Goal: Task Accomplishment & Management: Manage account settings

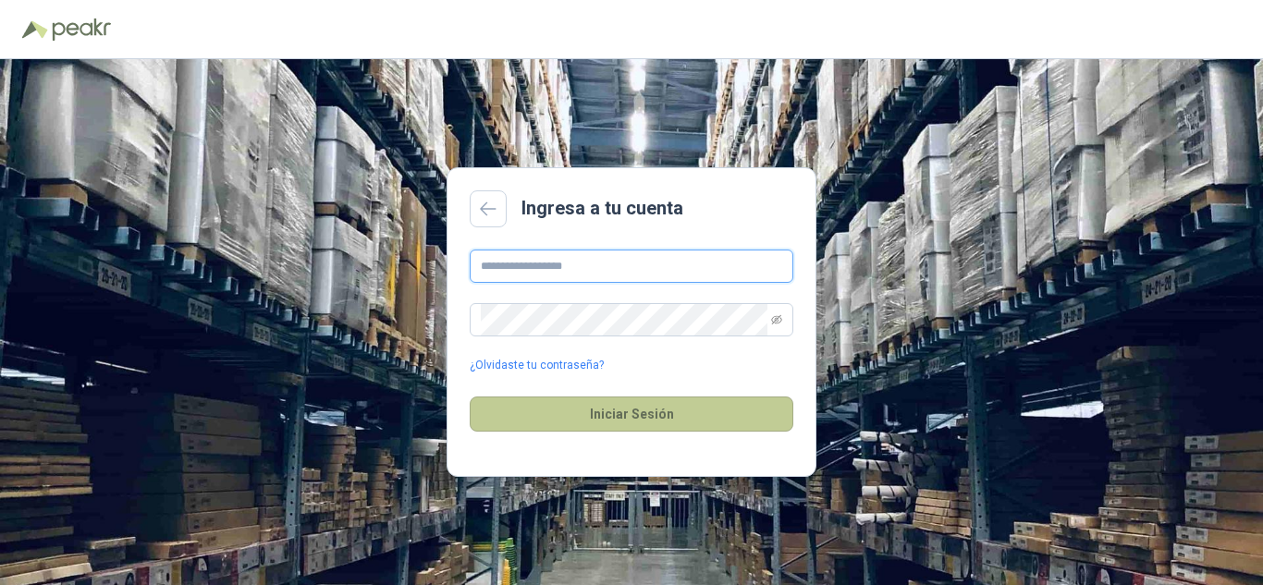
type input "**********"
click at [615, 411] on button "Iniciar Sesión" at bounding box center [632, 414] width 324 height 35
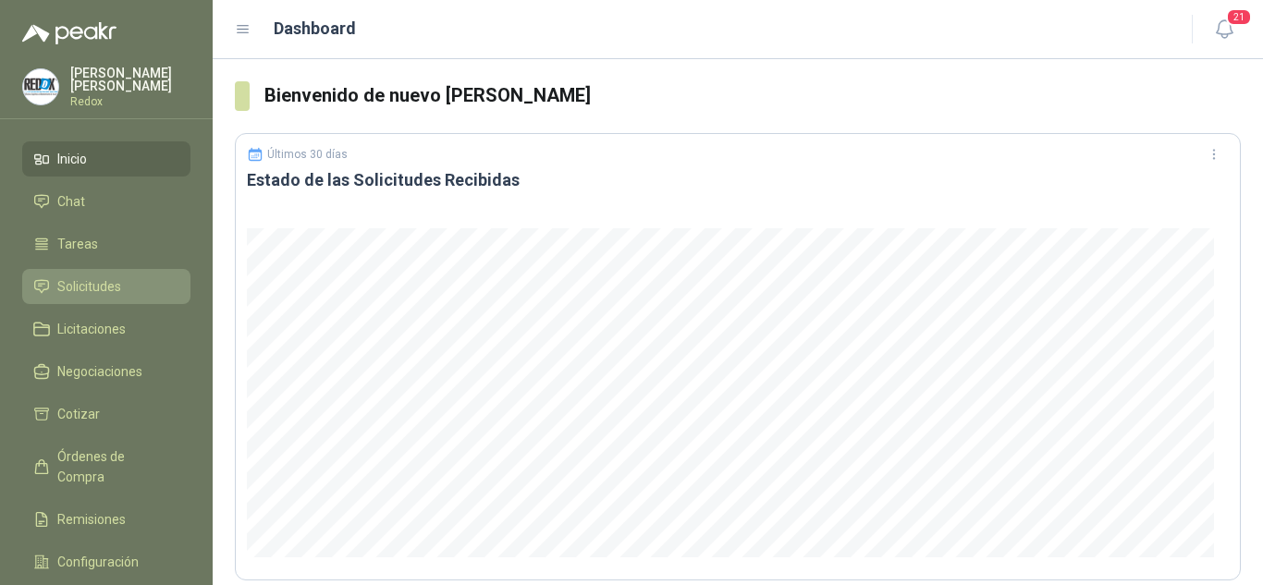
click at [125, 289] on li "Solicitudes" at bounding box center [106, 286] width 146 height 20
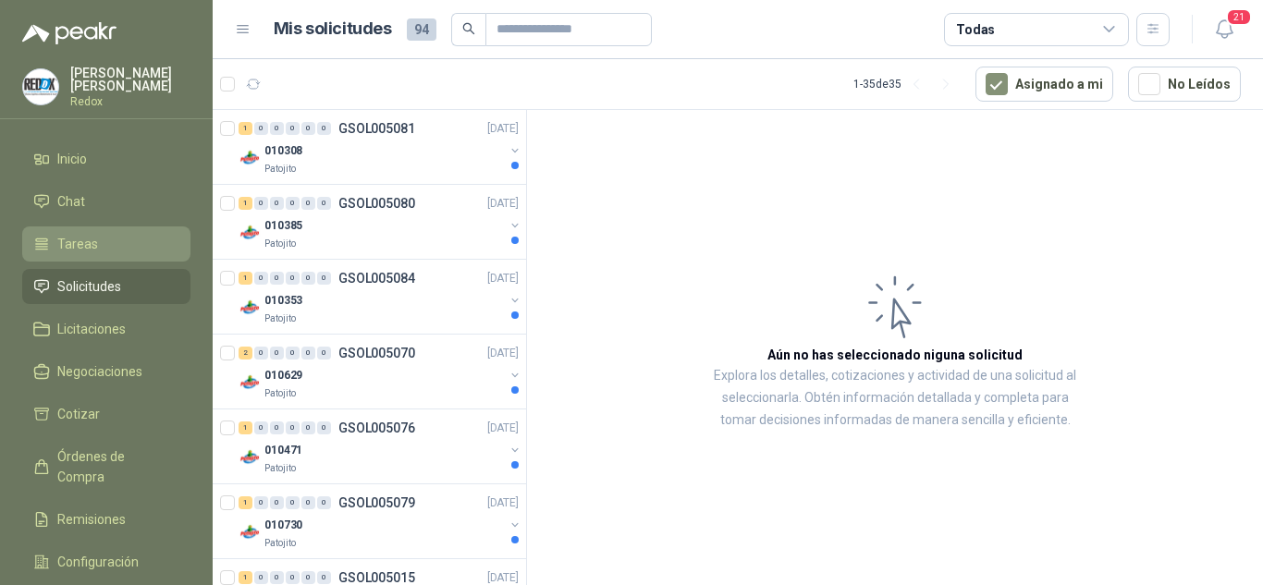
click at [60, 242] on span "Tareas" at bounding box center [77, 244] width 41 height 20
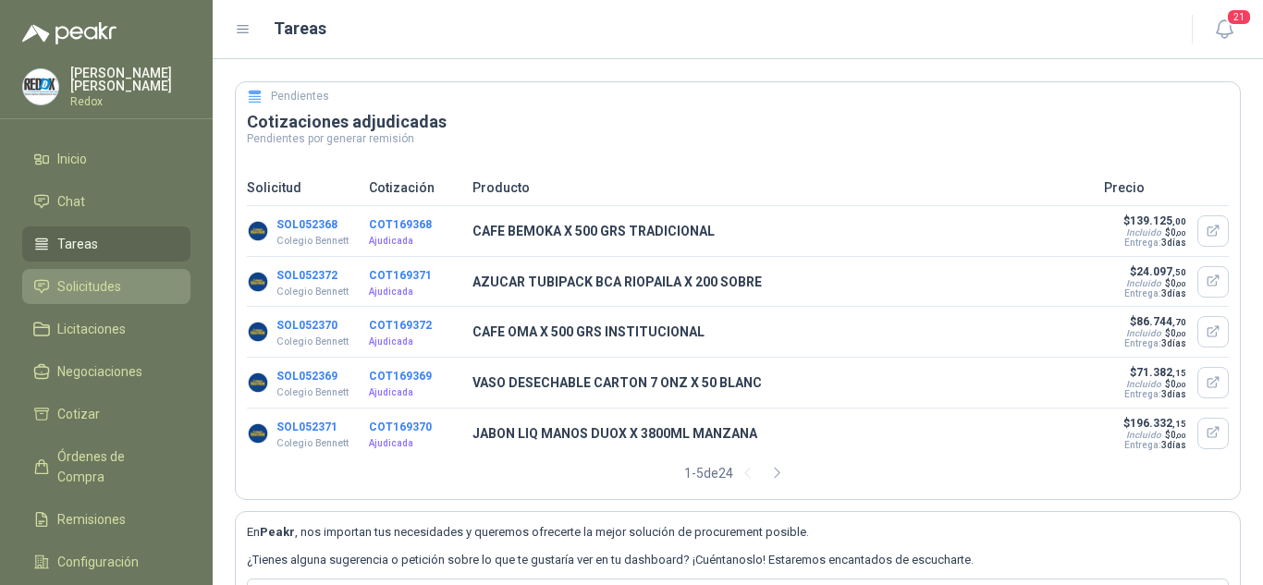
click at [70, 290] on span "Solicitudes" at bounding box center [89, 286] width 64 height 20
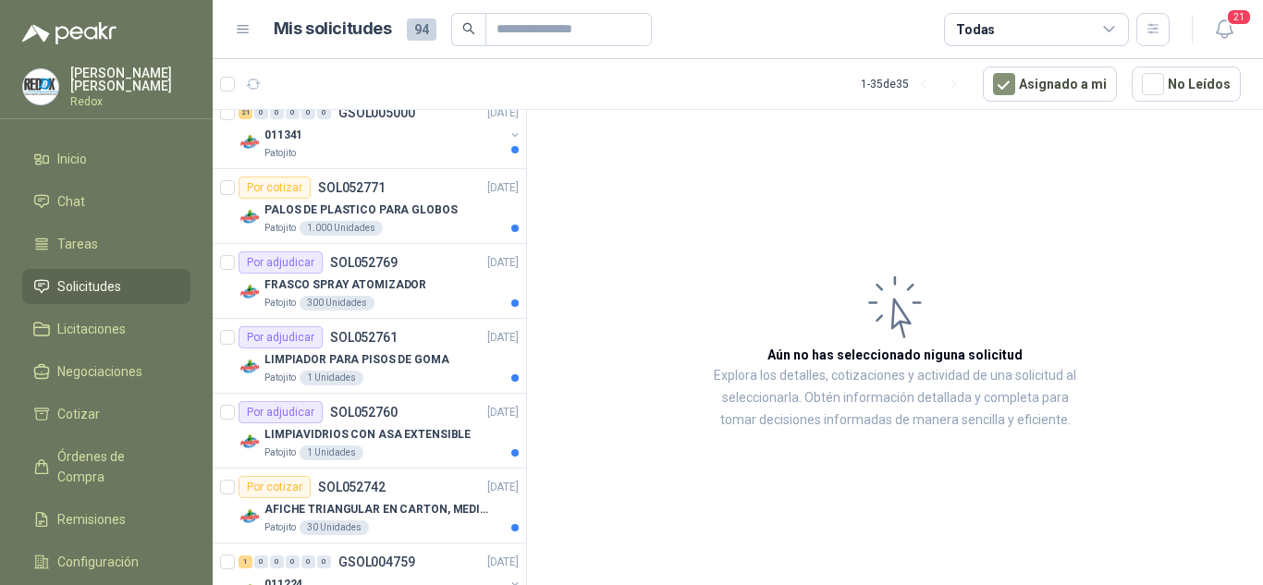
scroll to position [2165, 0]
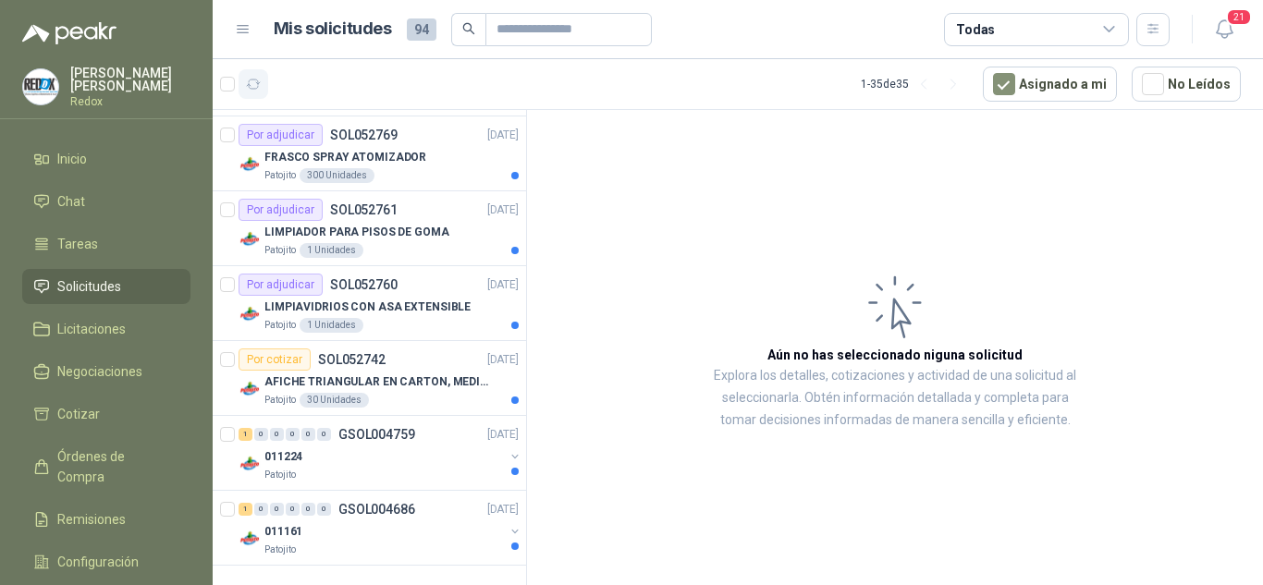
click at [248, 84] on icon "button" at bounding box center [254, 85] width 16 height 16
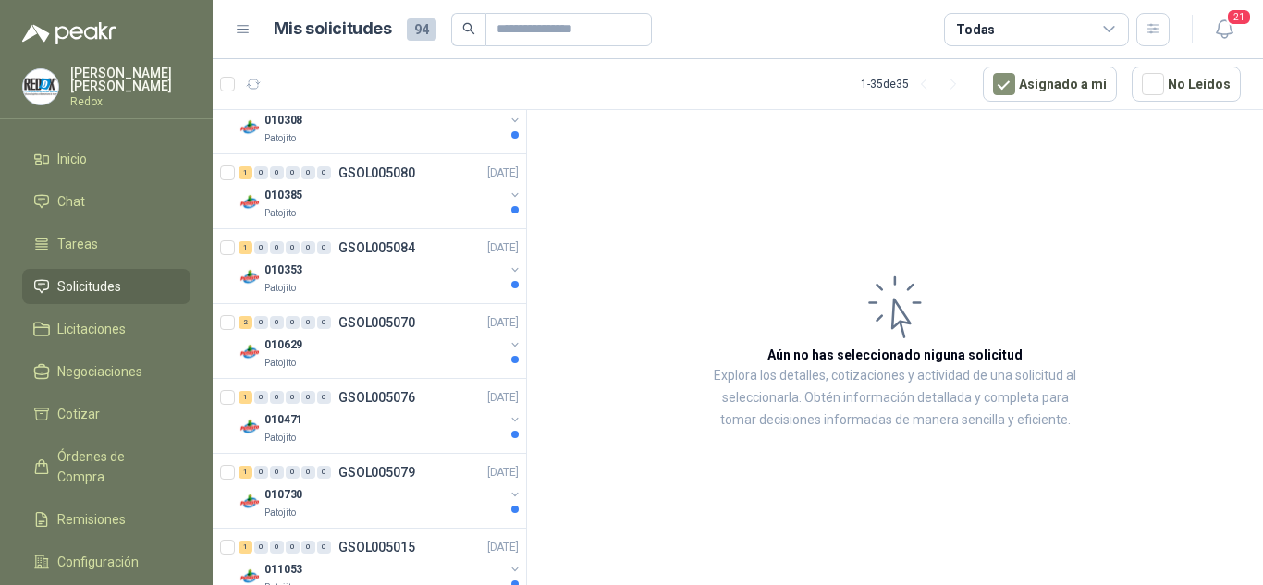
scroll to position [0, 0]
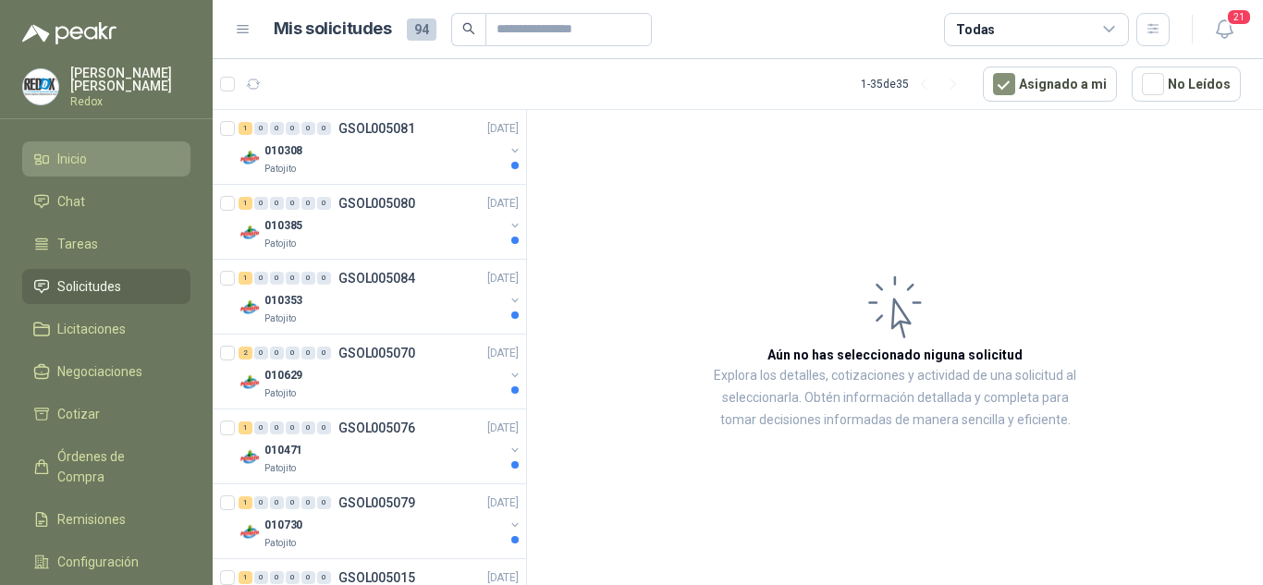
click at [47, 156] on icon at bounding box center [45, 159] width 5 height 7
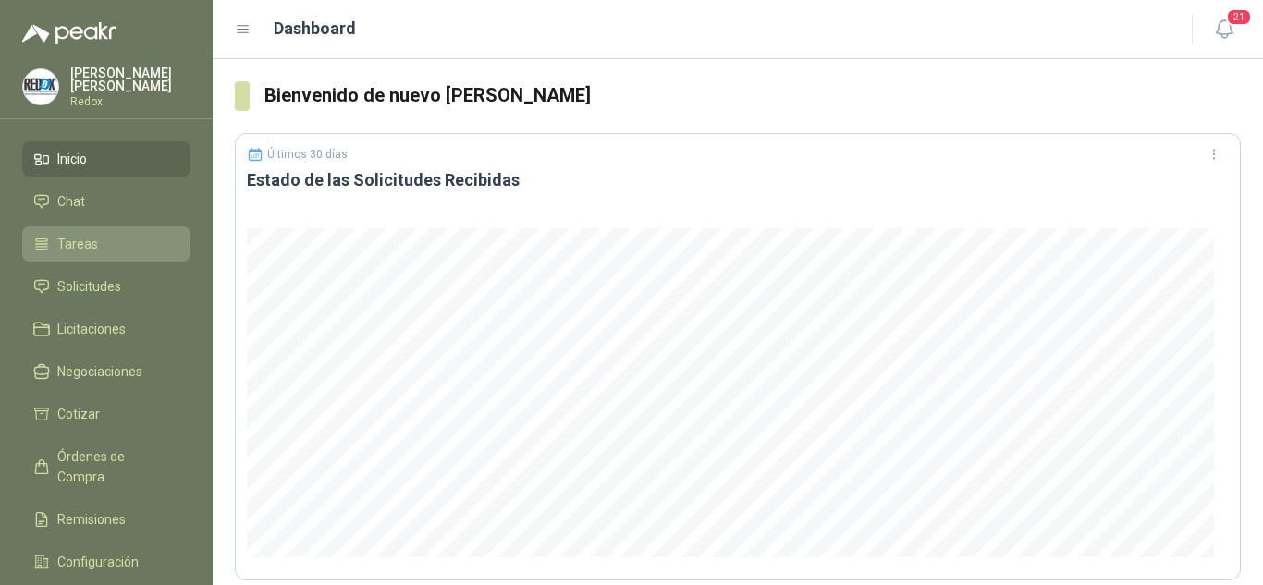
click at [74, 250] on span "Tareas" at bounding box center [77, 244] width 41 height 20
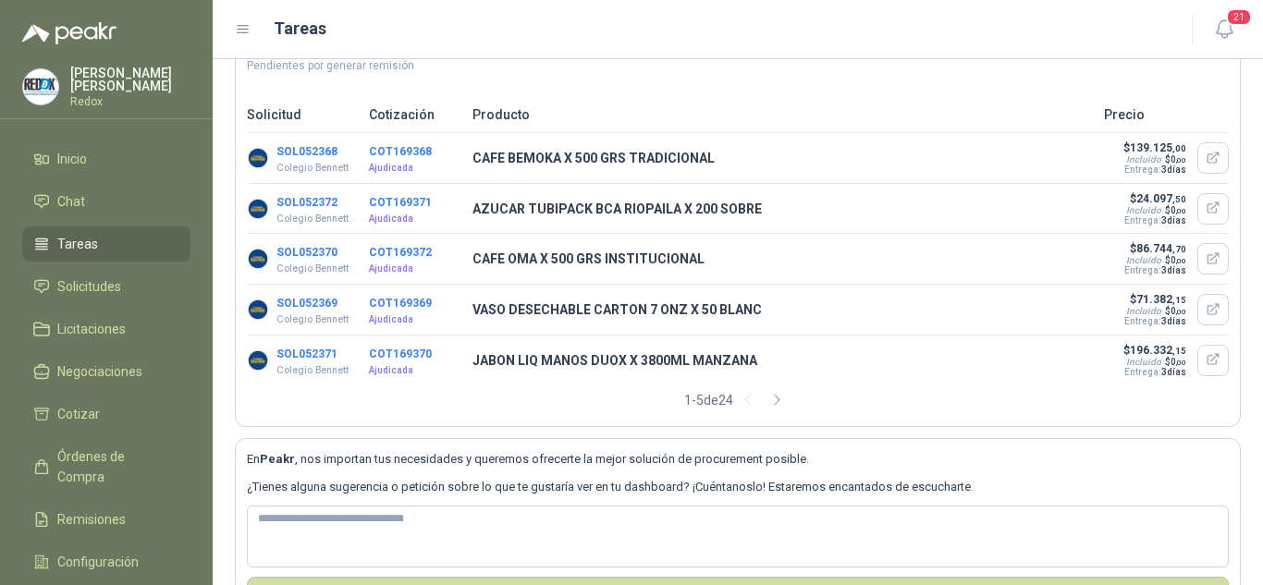
scroll to position [146, 0]
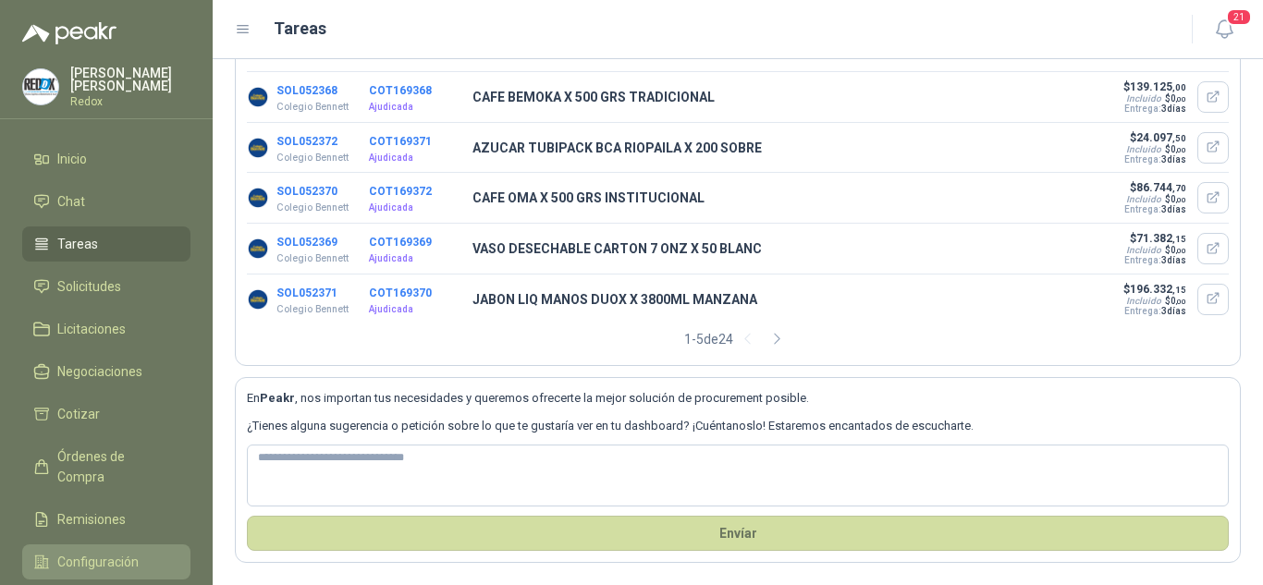
click at [94, 552] on span "Configuración" at bounding box center [97, 562] width 81 height 20
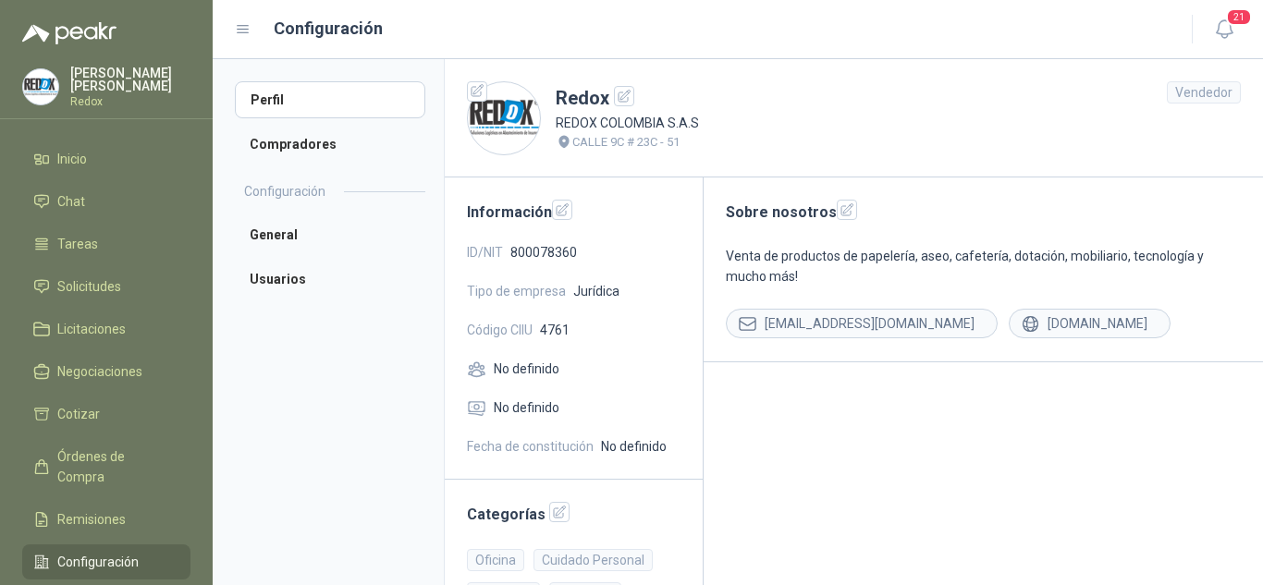
scroll to position [4, 0]
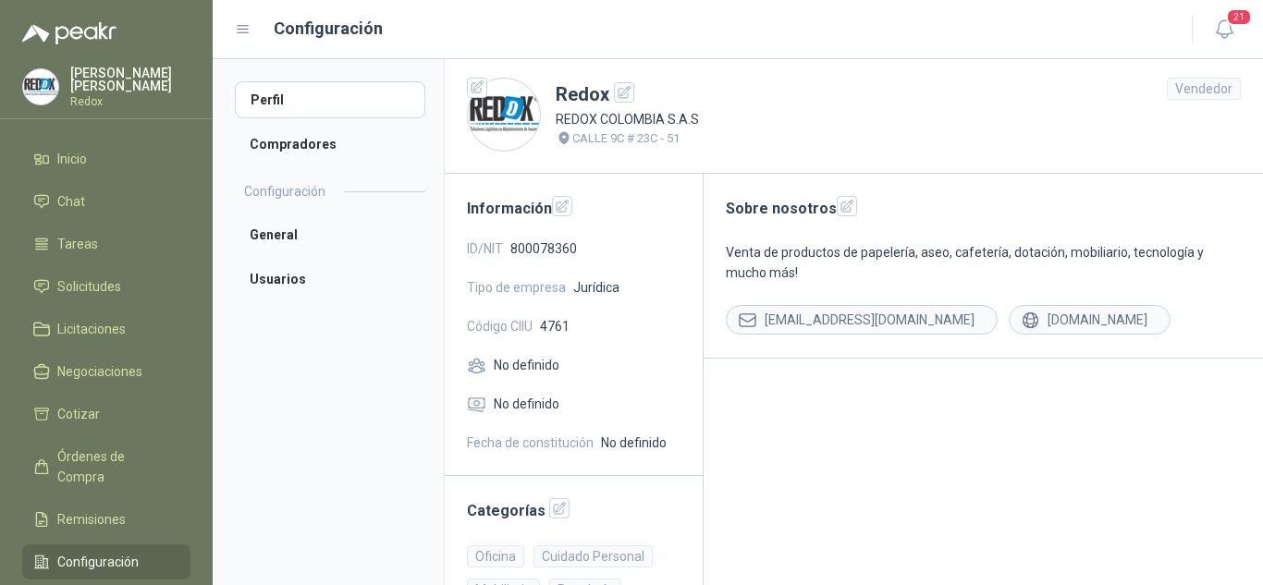
click at [1194, 91] on div "Vendedor" at bounding box center [1203, 89] width 74 height 22
click at [1136, 99] on header "Redox REDOX COLOMBIA S.A.S CALLE 9C # 23C - 51 Vendedor" at bounding box center [854, 114] width 818 height 118
click at [733, 228] on div "Sobre nosotros Venta de productos de papelería, aseo, cafetería, dotación, mobi…" at bounding box center [982, 266] width 559 height 185
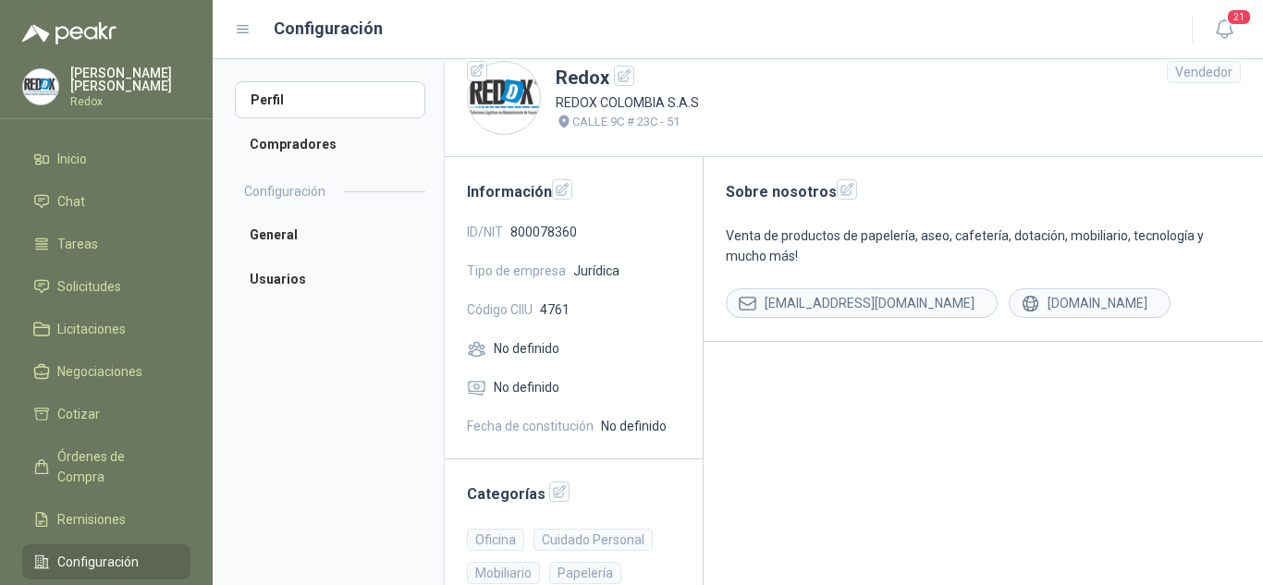
scroll to position [0, 0]
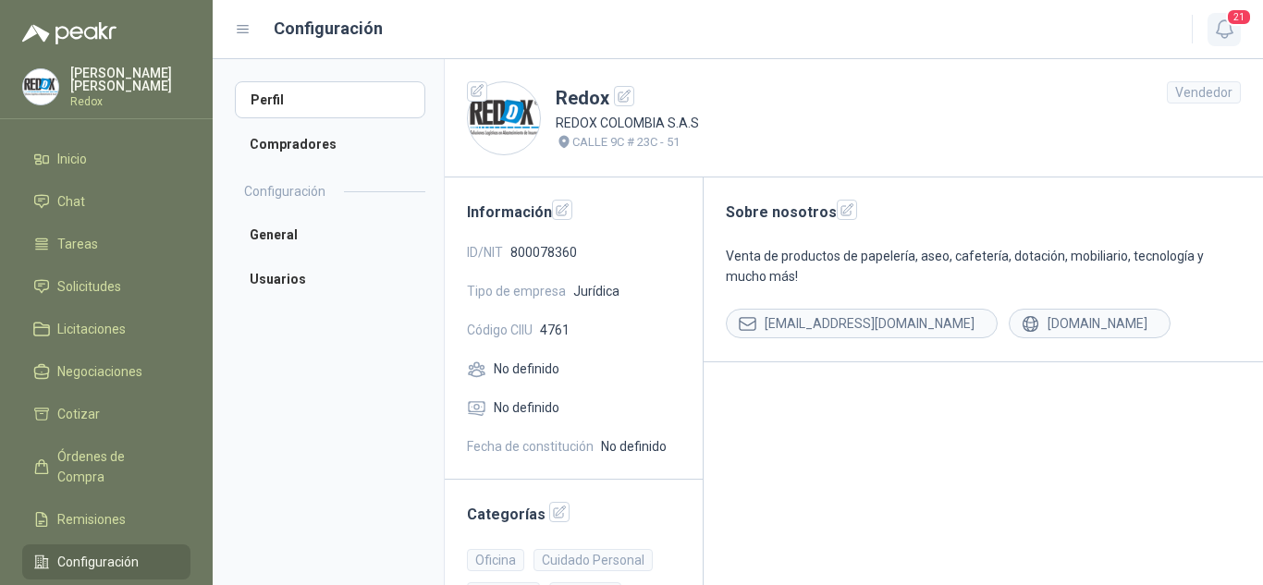
click at [1229, 39] on icon "button" at bounding box center [1224, 29] width 23 height 23
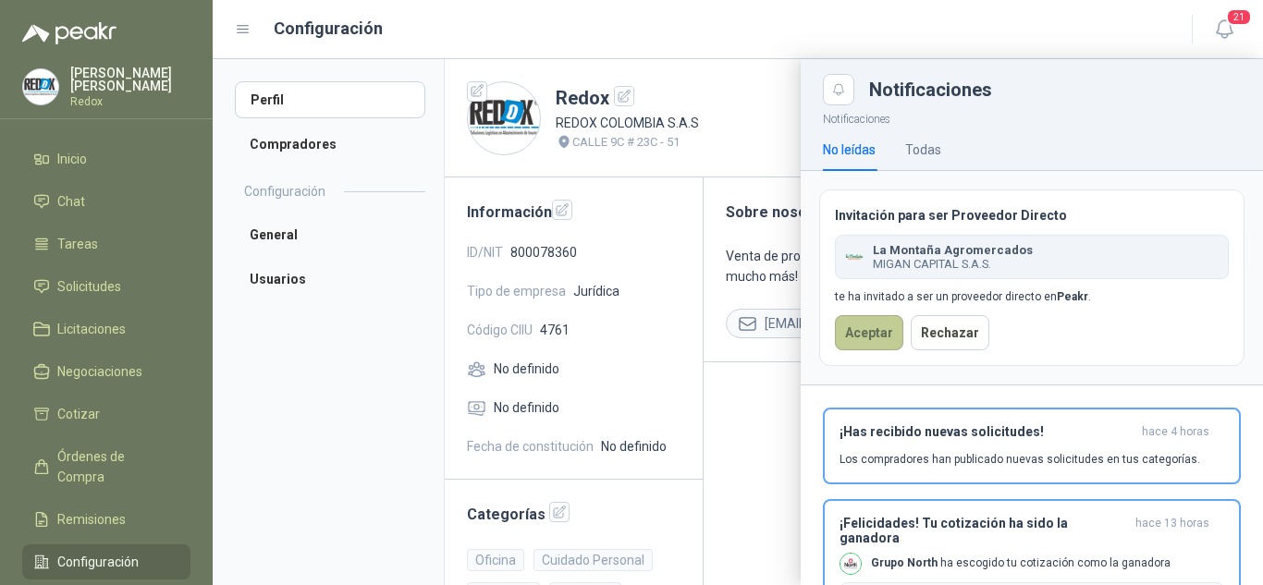
click at [867, 327] on button "Aceptar" at bounding box center [869, 332] width 68 height 35
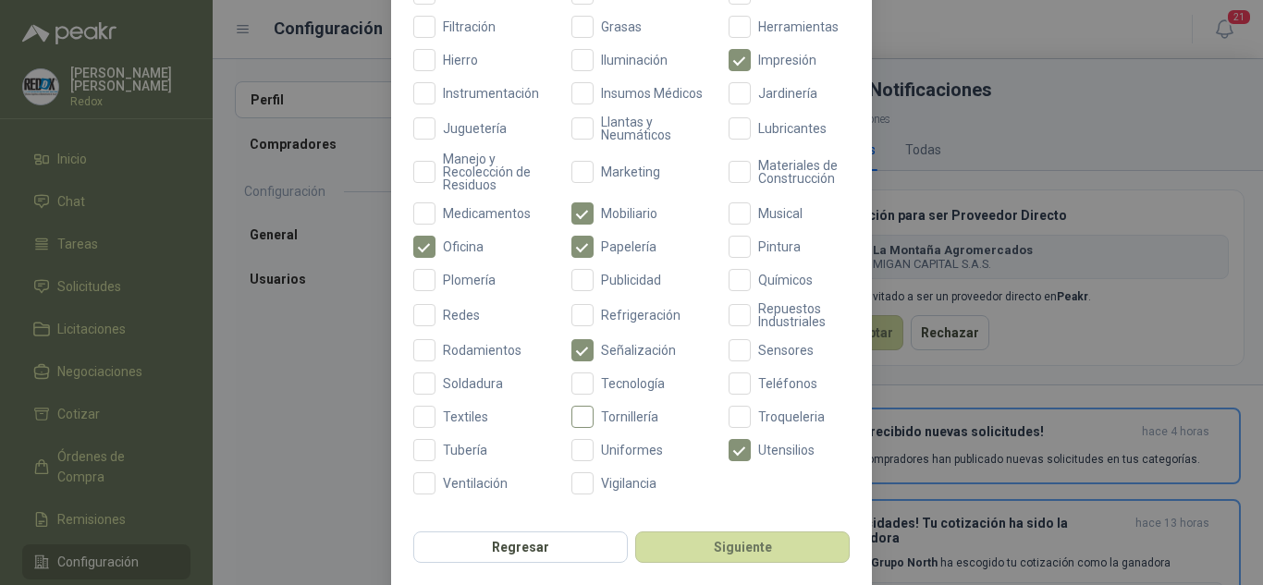
scroll to position [769, 0]
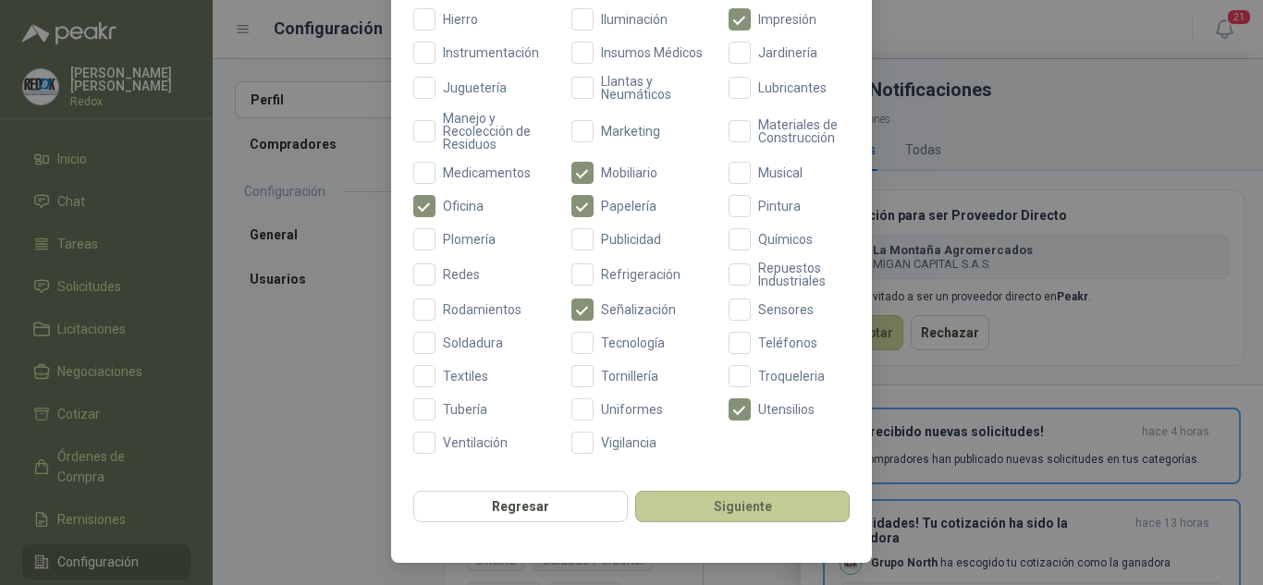
click at [789, 513] on button "Siguiente" at bounding box center [742, 506] width 214 height 31
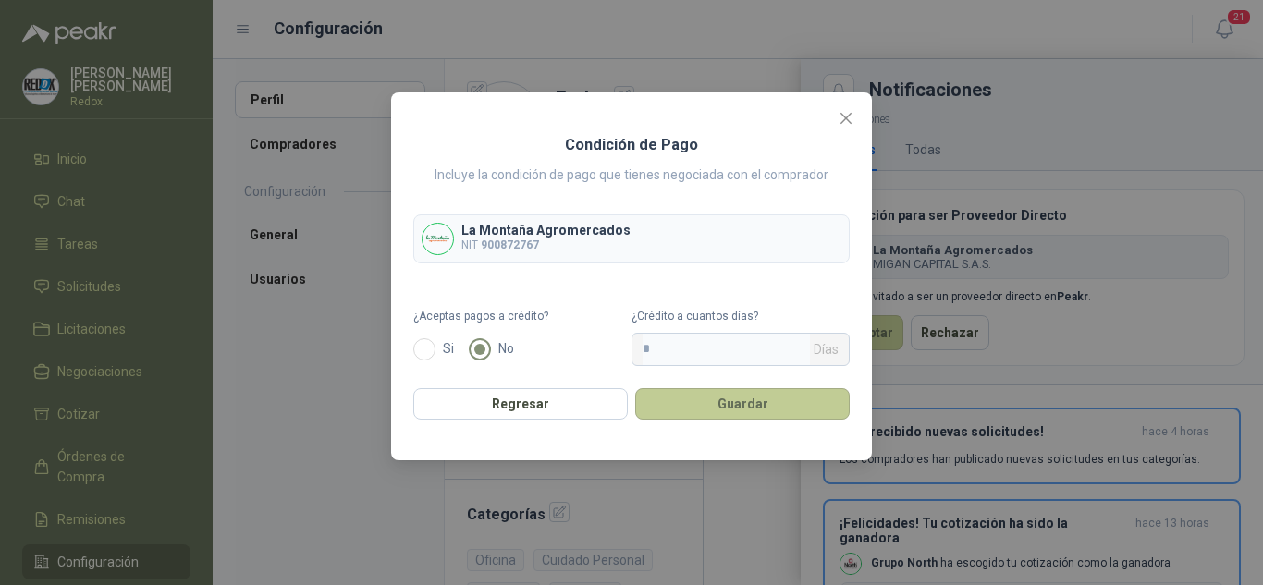
click at [732, 408] on button "Guardar" at bounding box center [742, 403] width 214 height 31
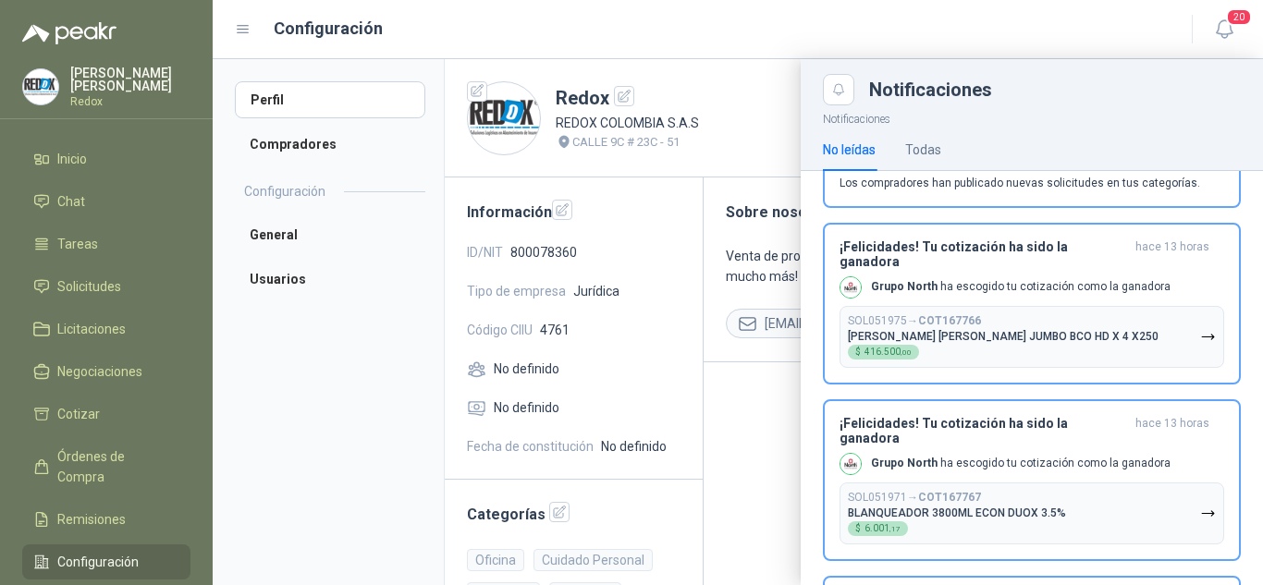
scroll to position [92, 0]
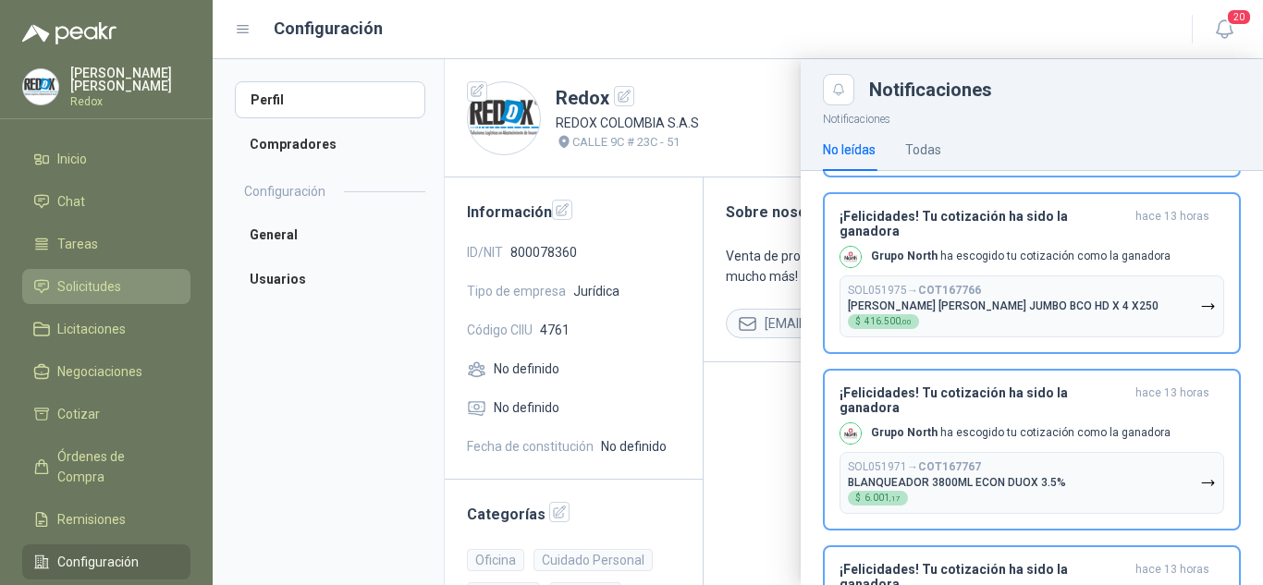
click at [74, 289] on span "Solicitudes" at bounding box center [89, 286] width 64 height 20
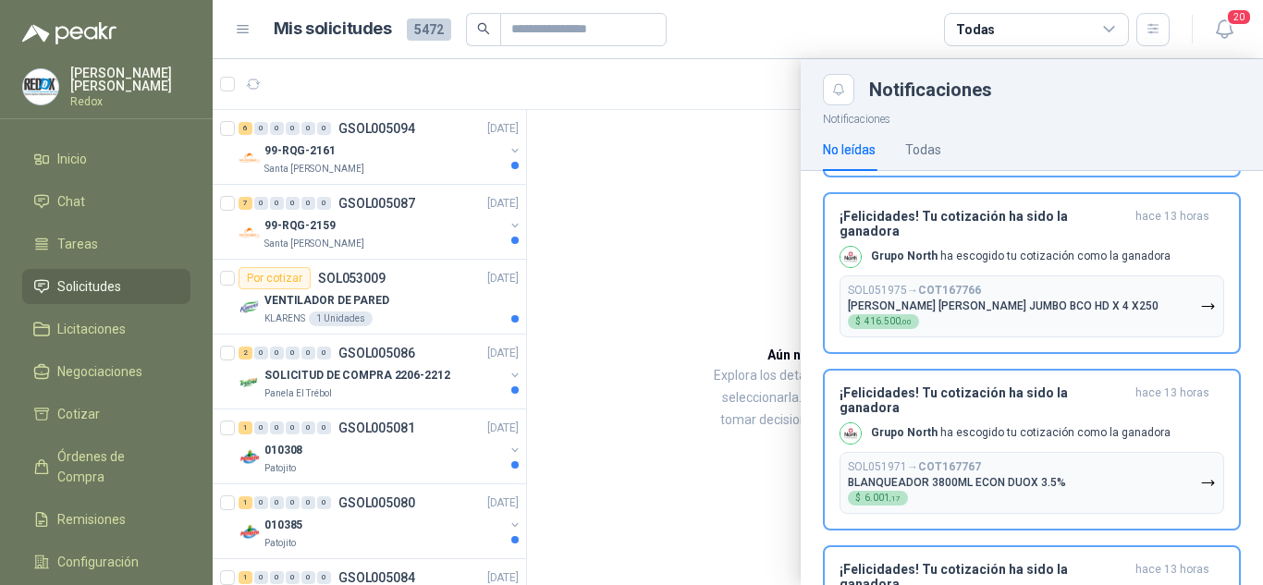
drag, startPoint x: 519, startPoint y: 140, endPoint x: 519, endPoint y: 156, distance: 16.6
click at [519, 156] on div at bounding box center [738, 322] width 1050 height 526
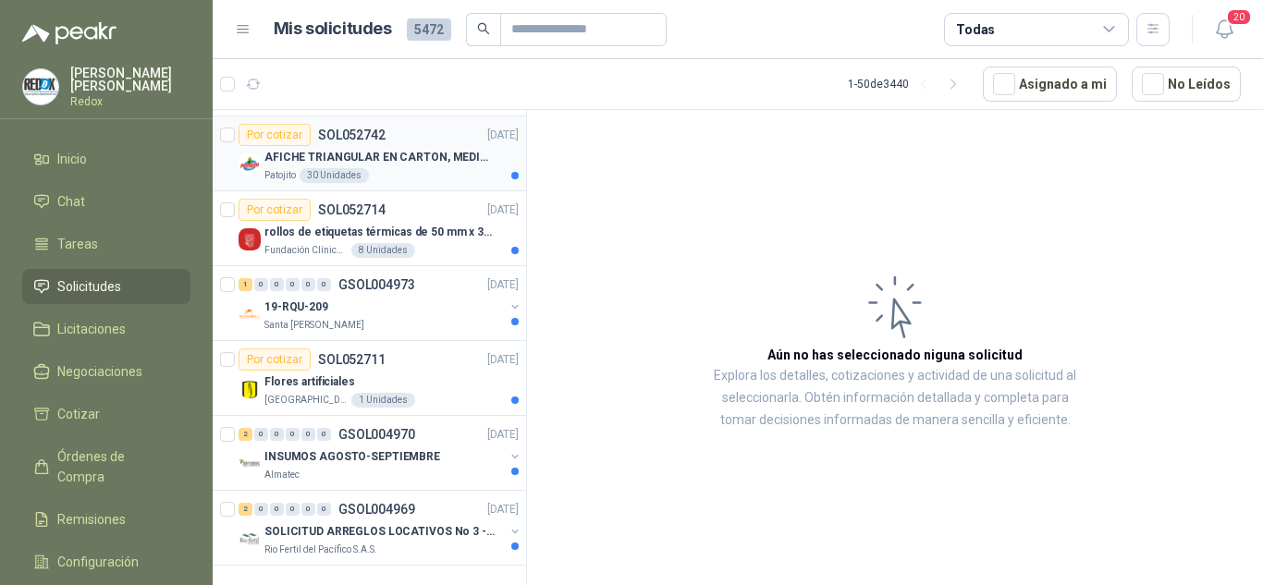
scroll to position [3303, 0]
click at [251, 453] on img at bounding box center [249, 464] width 22 height 22
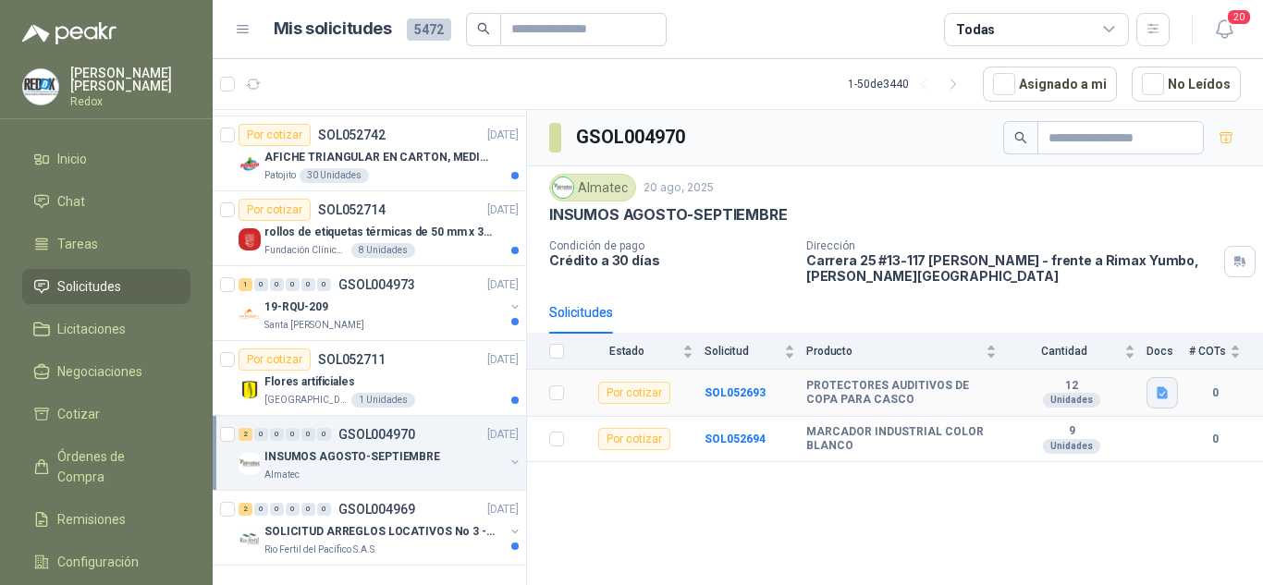
click at [1164, 397] on icon "button" at bounding box center [1161, 393] width 11 height 12
click at [1068, 355] on button "11882030-800x450-copy-2.jpg" at bounding box center [1073, 352] width 185 height 19
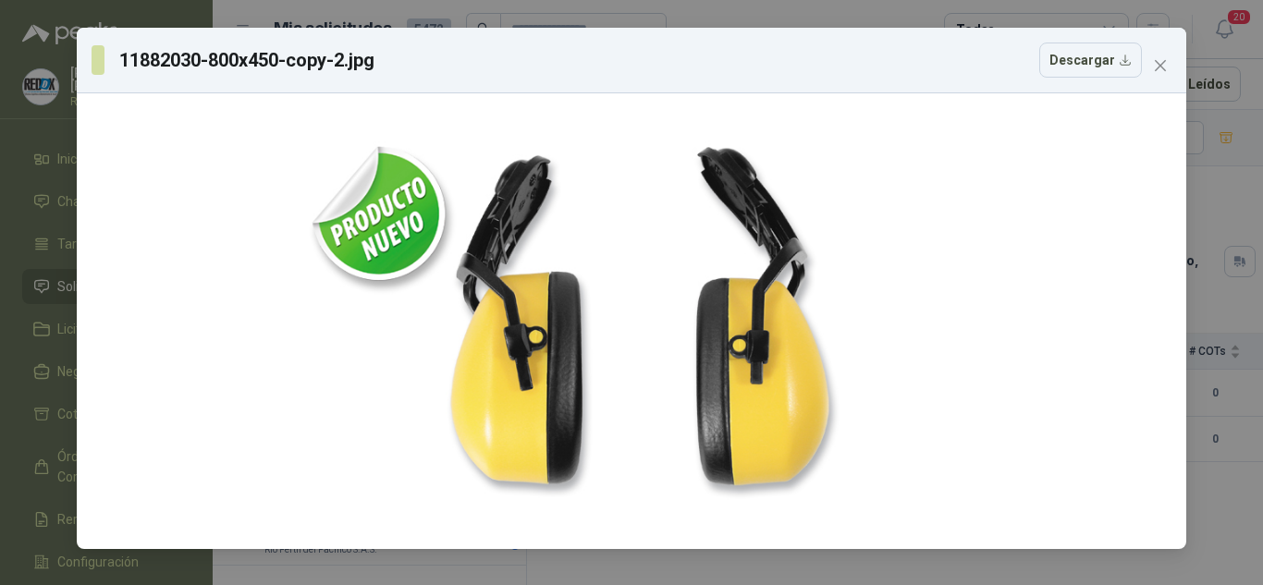
click at [1169, 63] on span "Close" at bounding box center [1160, 65] width 30 height 15
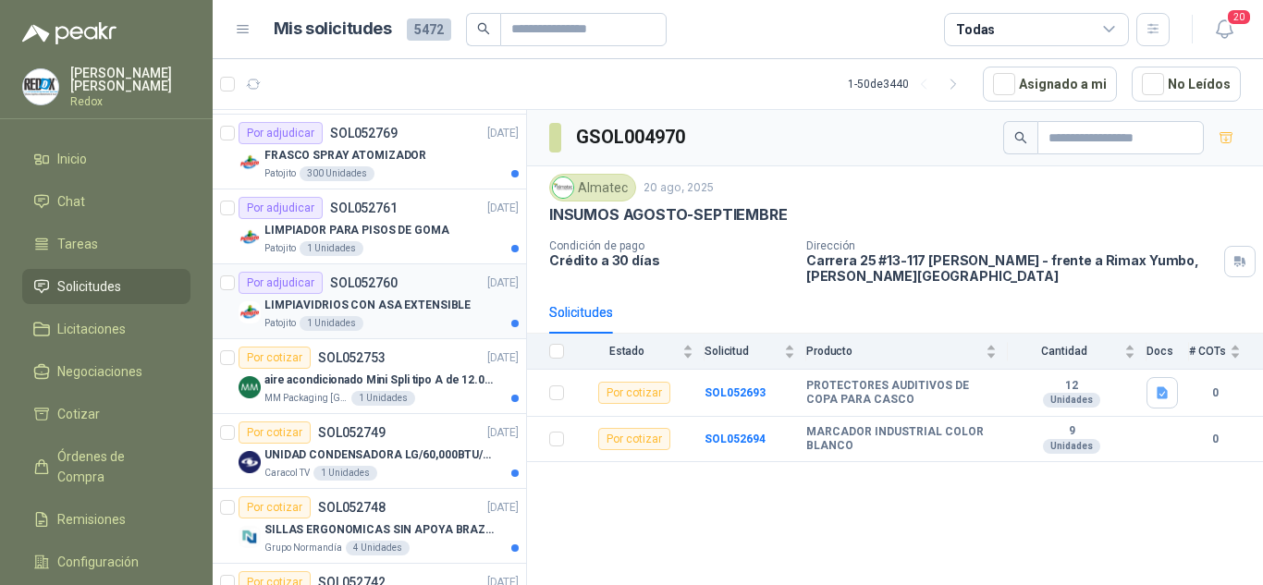
scroll to position [3118, 0]
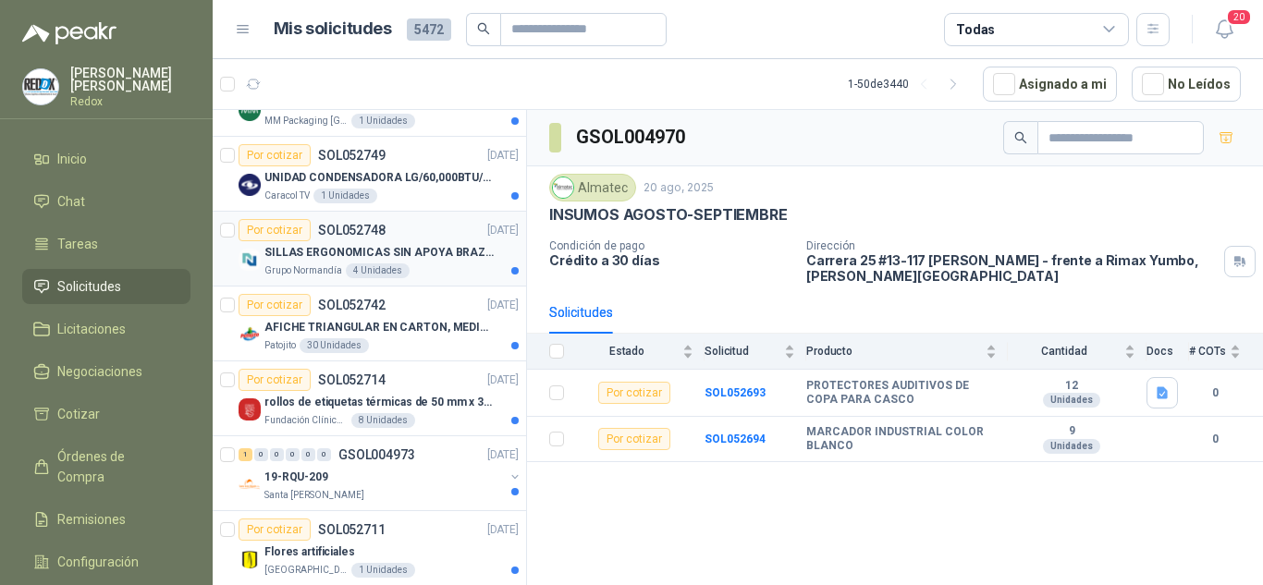
click at [292, 256] on p "SILLAS ERGONOMICAS SIN APOYA BRAZOS" at bounding box center [379, 253] width 230 height 18
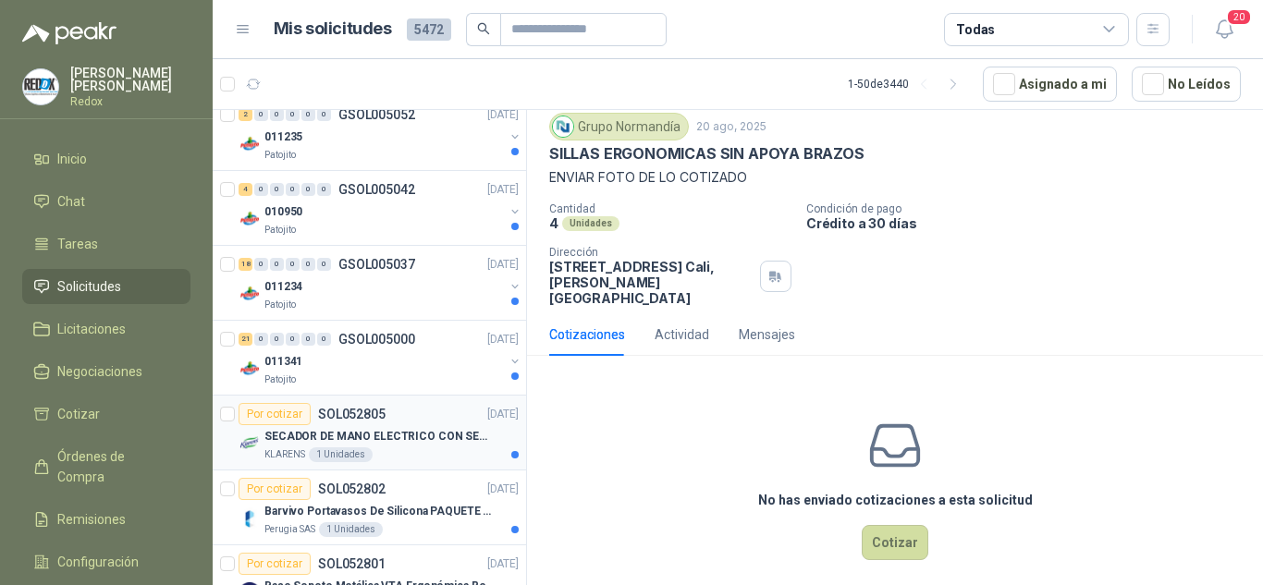
scroll to position [2193, 0]
